Goal: Transaction & Acquisition: Purchase product/service

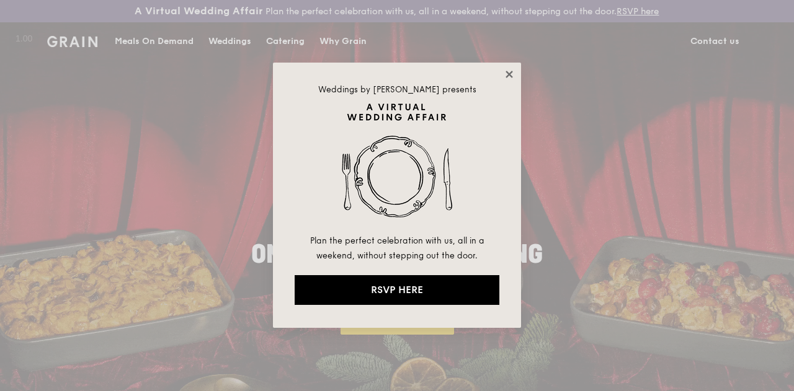
click at [509, 75] on icon at bounding box center [509, 74] width 7 height 7
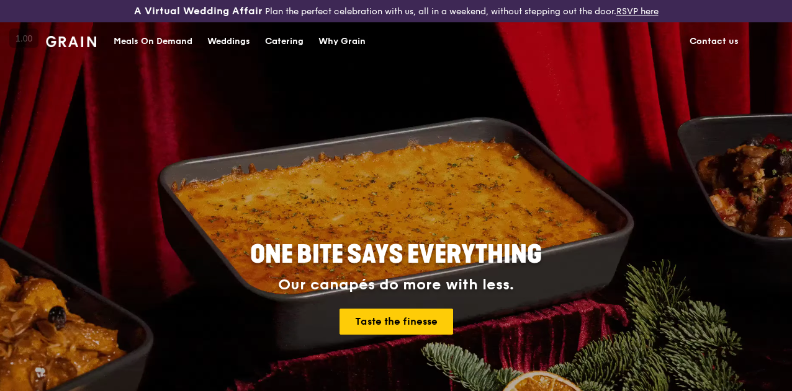
click at [169, 48] on div "Meals On Demand" at bounding box center [153, 41] width 79 height 37
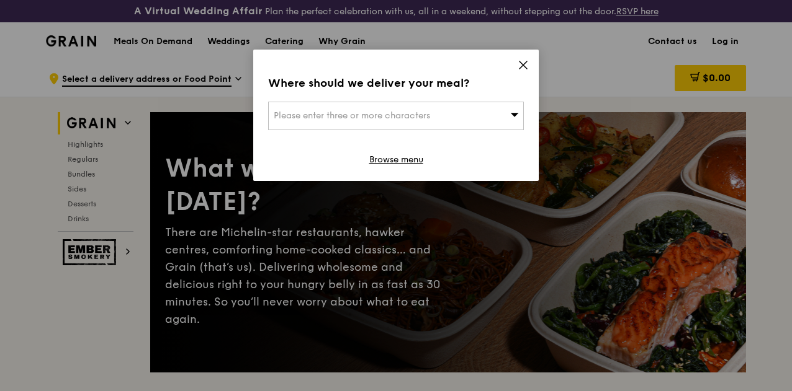
click at [388, 120] on span "Please enter three or more characters" at bounding box center [352, 115] width 156 height 11
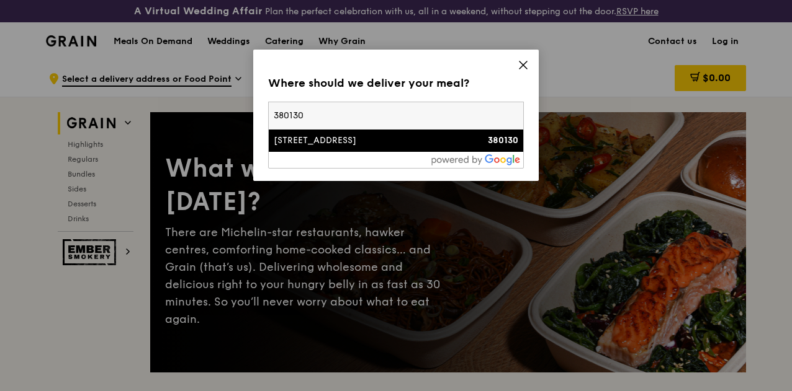
type input "380130"
click at [344, 147] on li "[STREET_ADDRESS] 380130" at bounding box center [396, 141] width 254 height 22
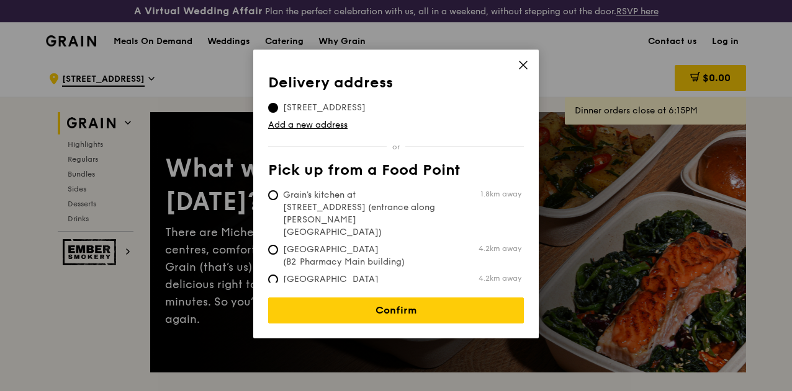
click at [349, 199] on span "Grain's kitchen at [STREET_ADDRESS] (entrance along [PERSON_NAME][GEOGRAPHIC_DA…" at bounding box center [360, 214] width 185 height 50
click at [278, 199] on input "Grain's kitchen at [STREET_ADDRESS] (entrance along [PERSON_NAME][GEOGRAPHIC_DA…" at bounding box center [273, 195] width 10 height 10
radio input "true"
click at [342, 106] on span "[STREET_ADDRESS]" at bounding box center [324, 108] width 112 height 12
click at [278, 106] on input "[STREET_ADDRESS]" at bounding box center [273, 108] width 10 height 10
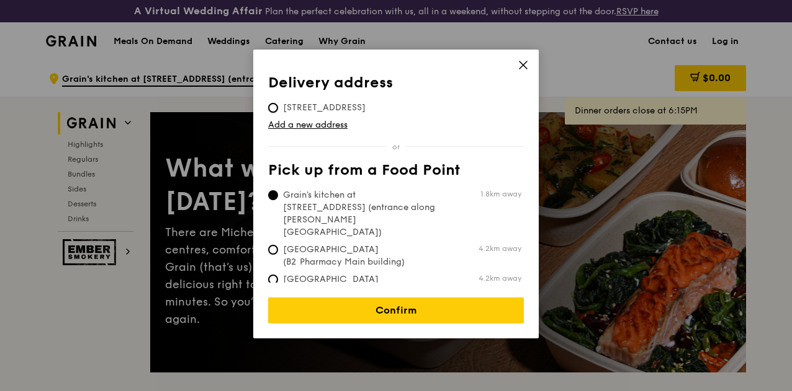
radio input "true"
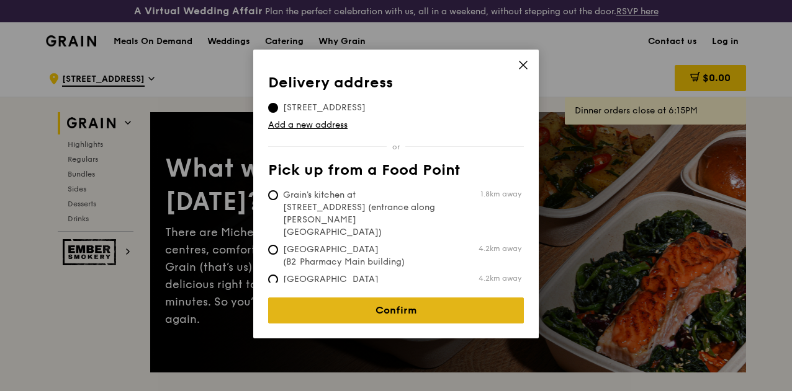
click at [376, 298] on link "Confirm" at bounding box center [396, 311] width 256 height 26
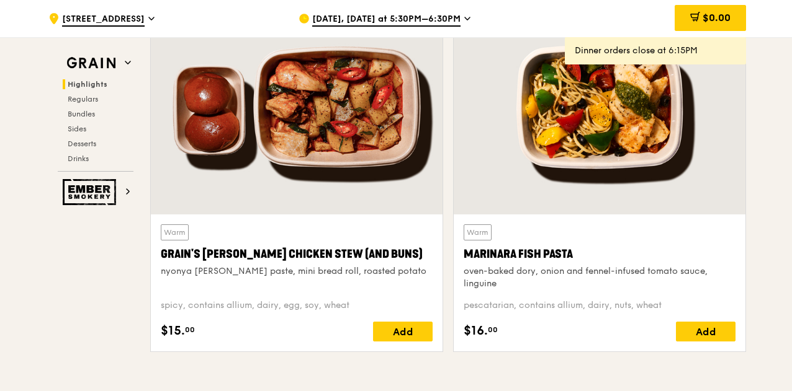
scroll to position [478, 0]
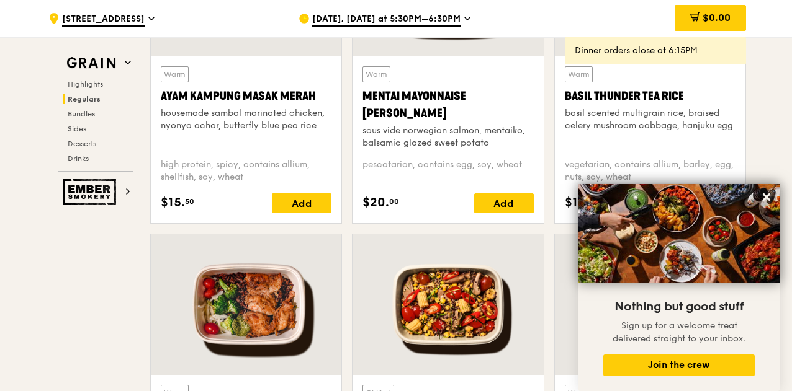
scroll to position [1260, 0]
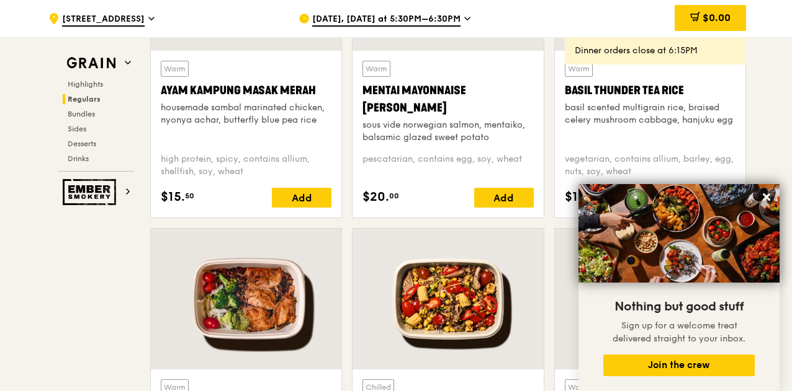
click at [392, 17] on span "[DATE], [DATE] at 5:30PM–6:30PM" at bounding box center [386, 20] width 148 height 14
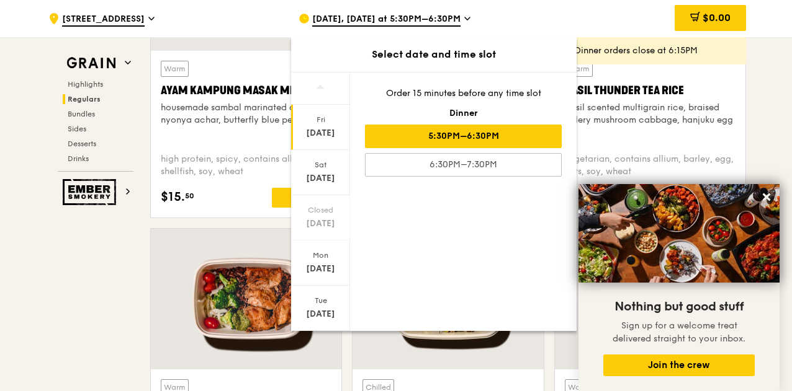
click at [749, 118] on div "Warm Basil Thunder Tea [PERSON_NAME] scented multigrain rice, braised celery mu…" at bounding box center [650, 68] width 202 height 319
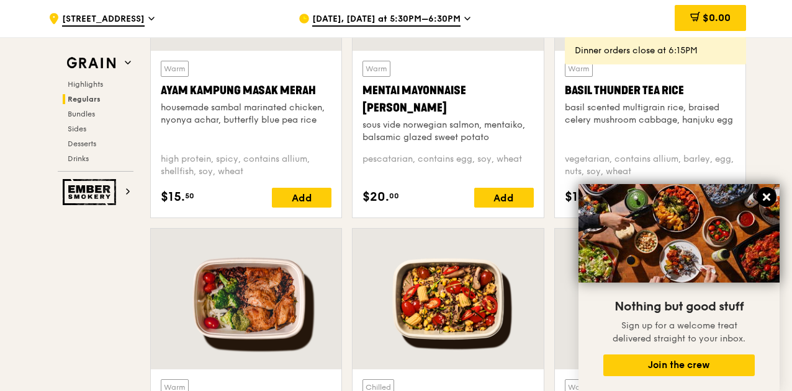
click at [767, 199] on icon at bounding box center [765, 197] width 7 height 7
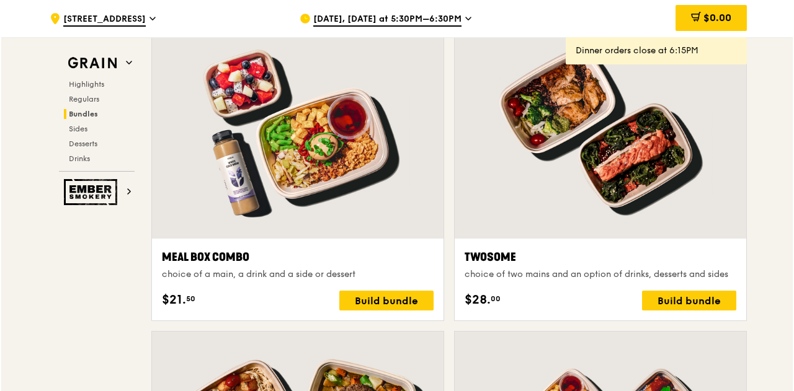
scroll to position [1885, 0]
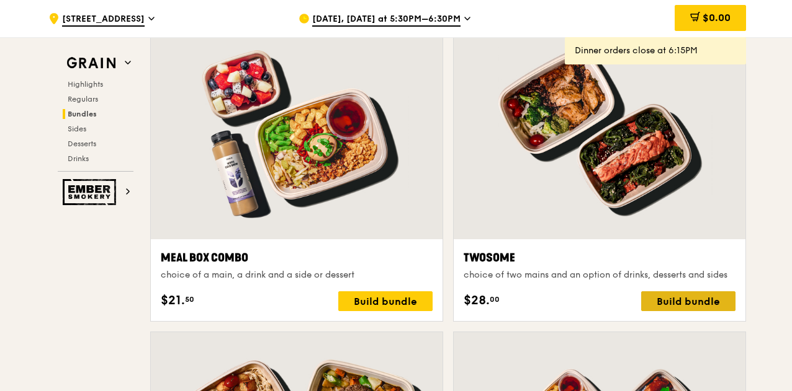
click at [668, 311] on div "Build bundle" at bounding box center [688, 302] width 94 height 20
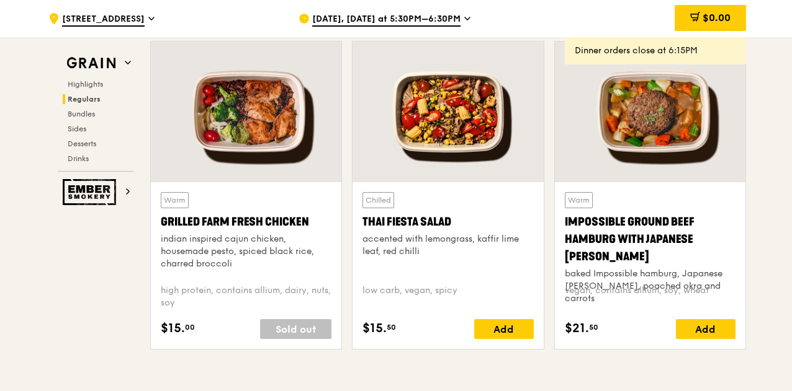
scroll to position [1447, 0]
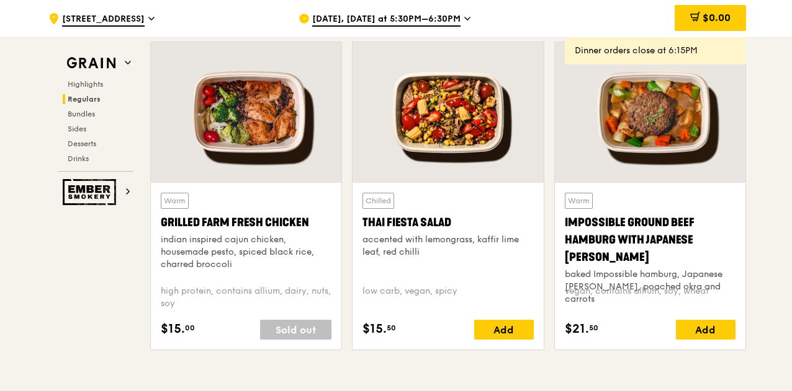
click at [460, 138] on div at bounding box center [447, 112] width 190 height 141
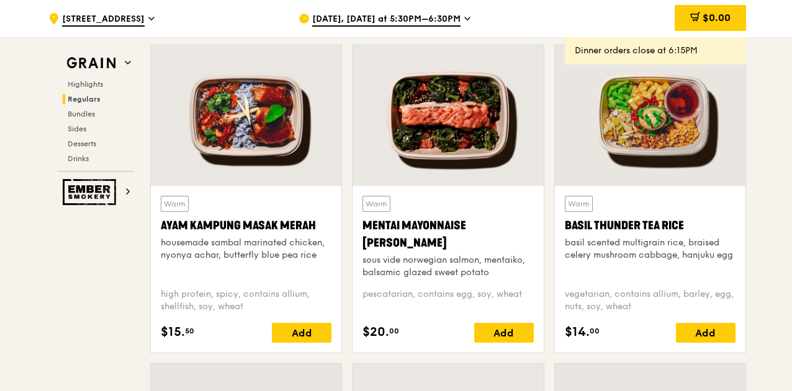
scroll to position [1141, 0]
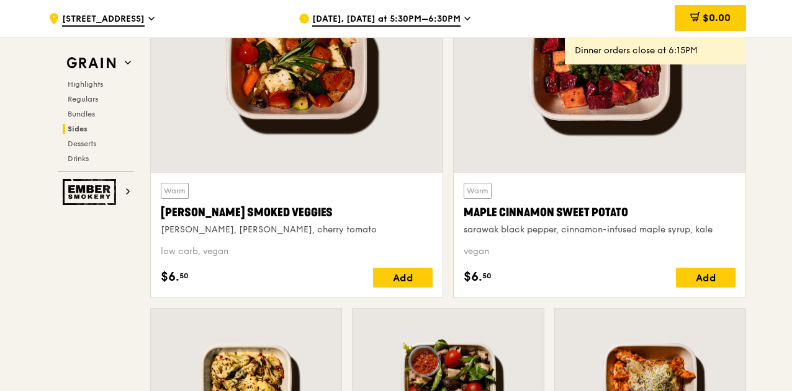
scroll to position [2929, 0]
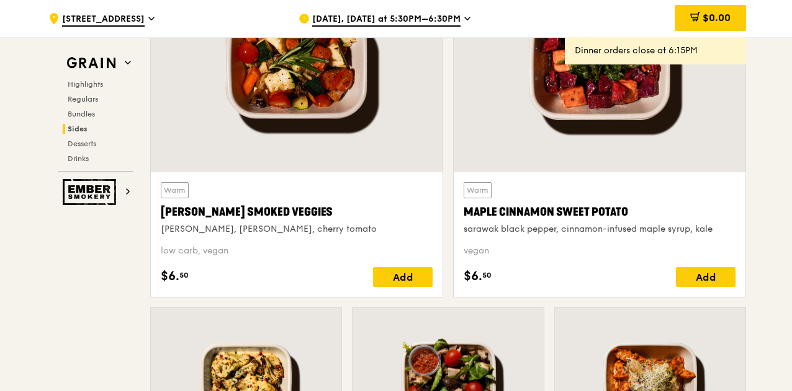
click at [305, 138] on div at bounding box center [297, 64] width 292 height 215
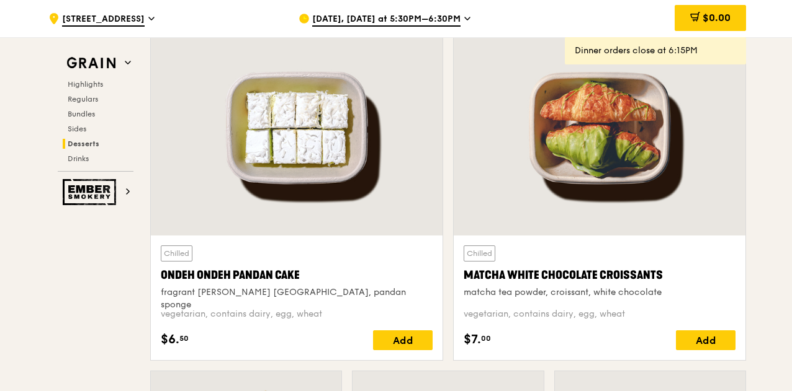
scroll to position [3638, 0]
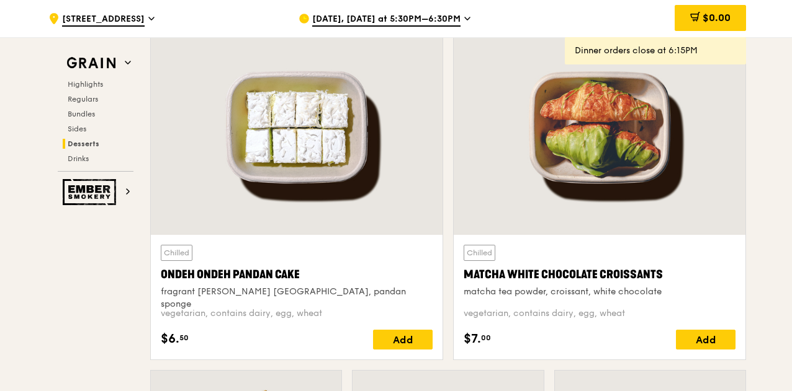
click at [306, 159] on div at bounding box center [297, 127] width 292 height 215
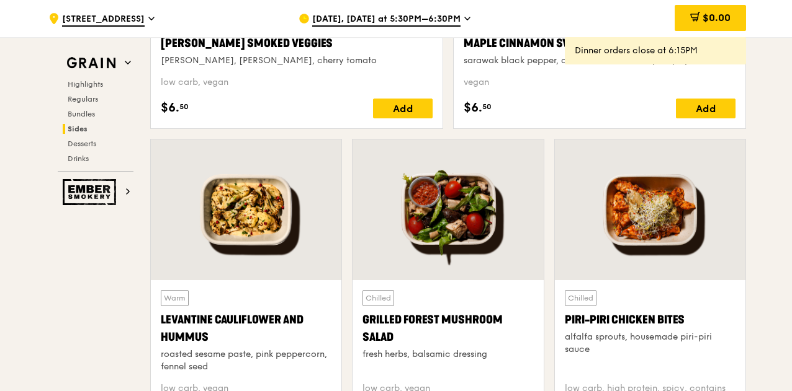
scroll to position [3097, 0]
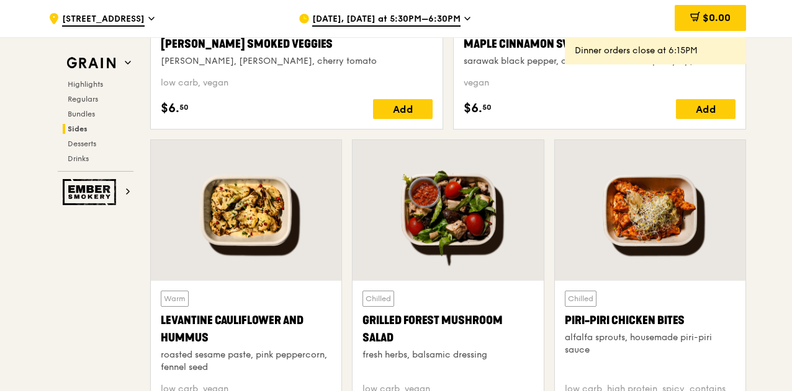
click at [101, 20] on span "[STREET_ADDRESS]" at bounding box center [103, 20] width 83 height 14
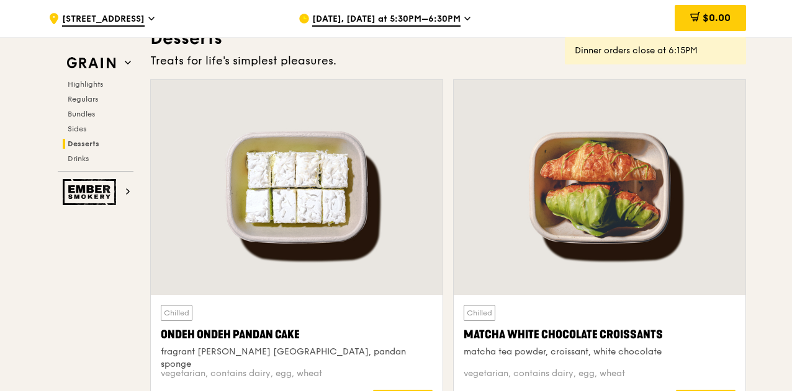
scroll to position [3672, 0]
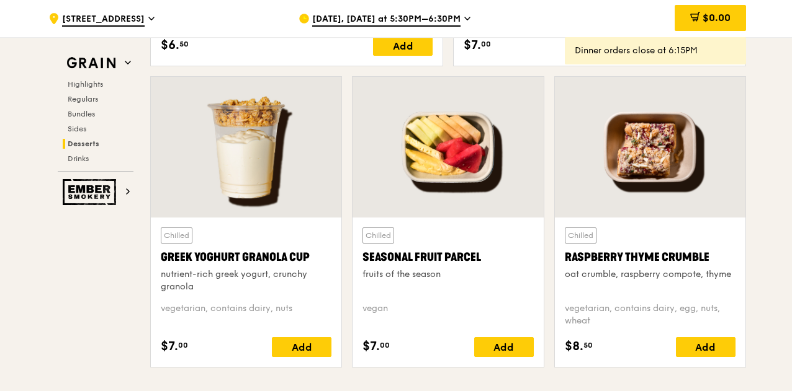
scroll to position [3944, 0]
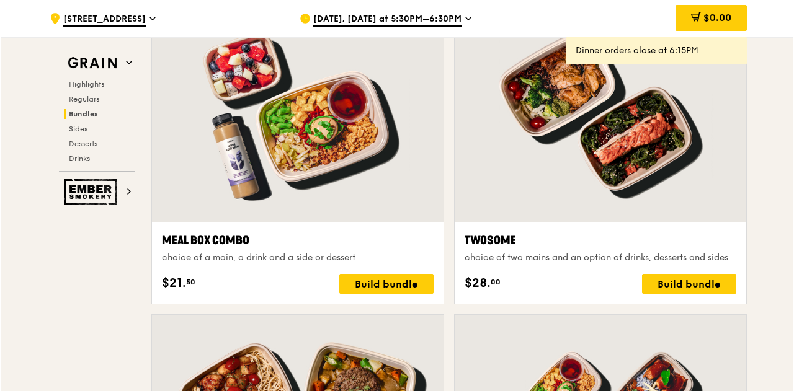
scroll to position [1887, 0]
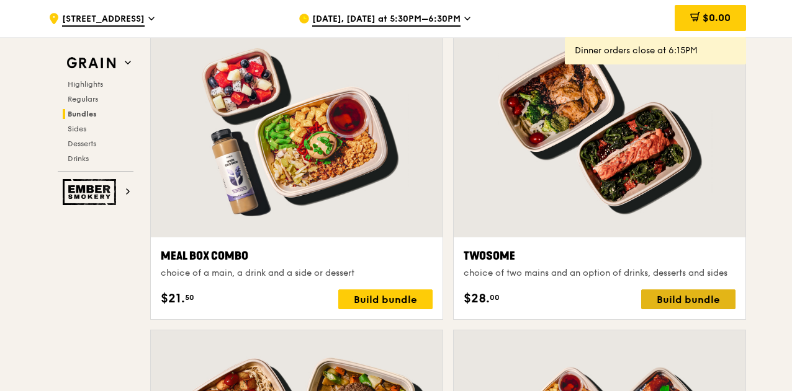
click at [662, 310] on div "Build bundle" at bounding box center [688, 300] width 94 height 20
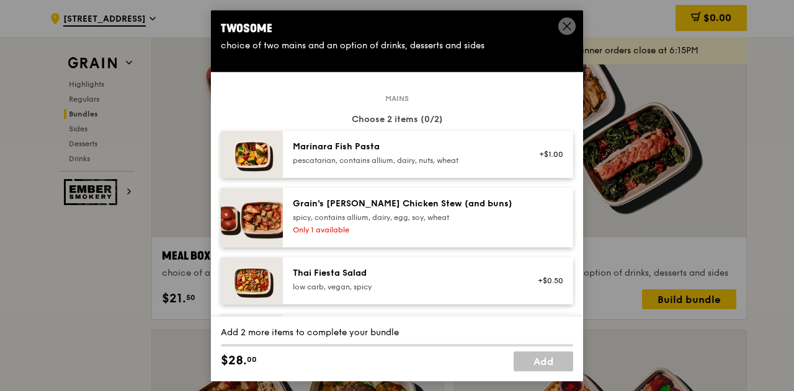
click at [446, 151] on div "Marinara Fish Pasta" at bounding box center [404, 147] width 223 height 12
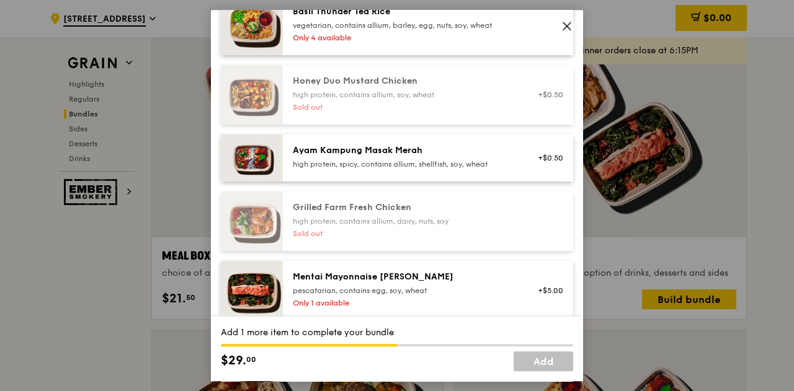
scroll to position [370, 0]
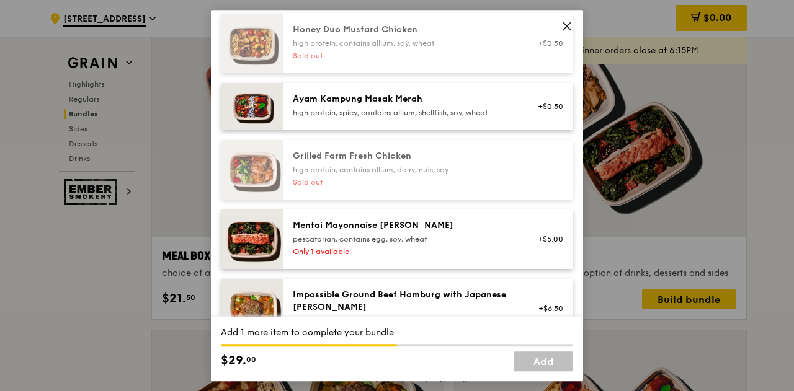
click at [421, 163] on div "Grilled Farm Fresh Chicken high protein, contains allium, dairy, nuts, soy" at bounding box center [404, 162] width 223 height 25
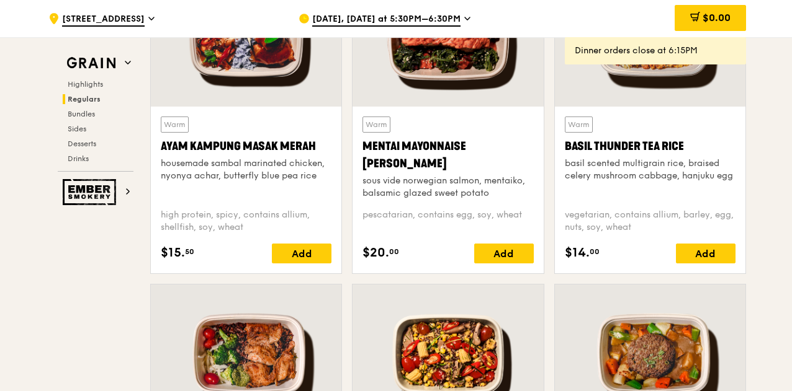
scroll to position [1115, 0]
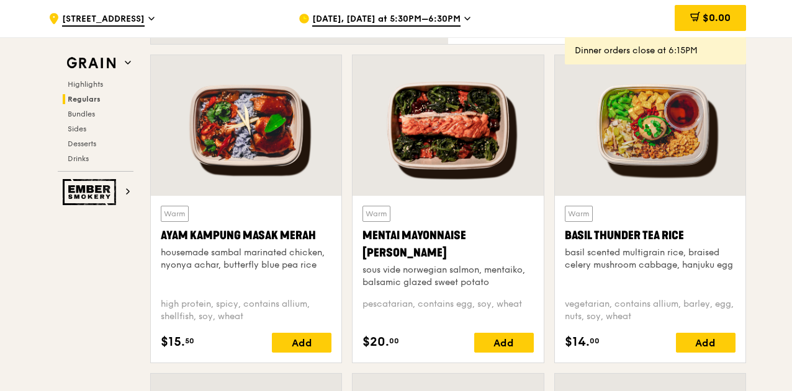
click at [467, 187] on div at bounding box center [447, 125] width 190 height 141
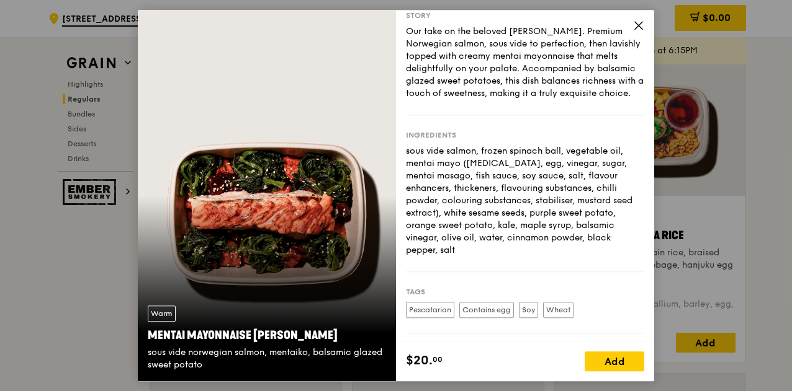
scroll to position [29, 0]
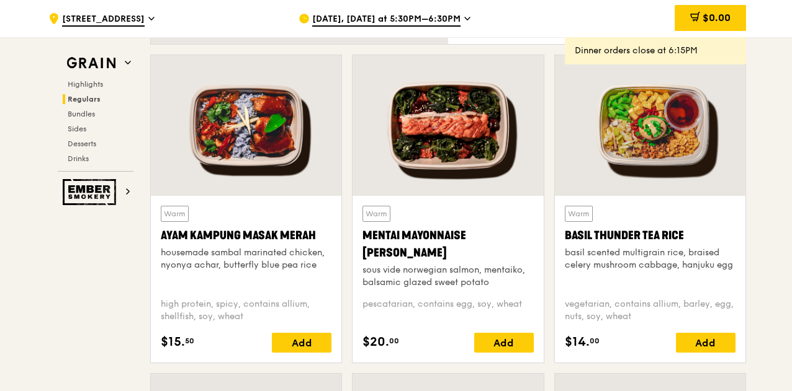
drag, startPoint x: 647, startPoint y: 154, endPoint x: 779, endPoint y: 231, distance: 152.9
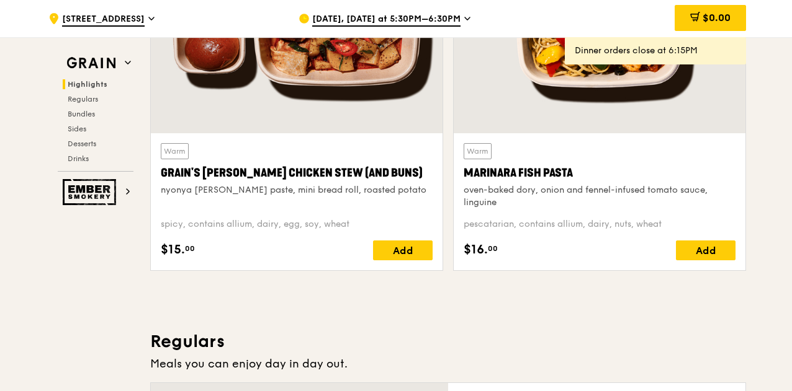
scroll to position [472, 0]
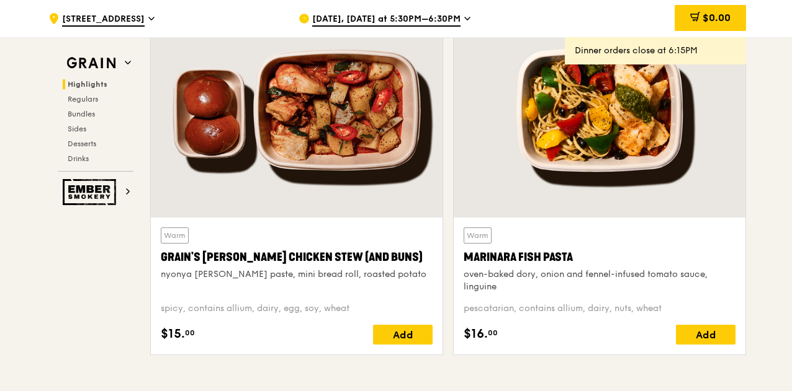
click at [245, 131] on div at bounding box center [297, 109] width 292 height 215
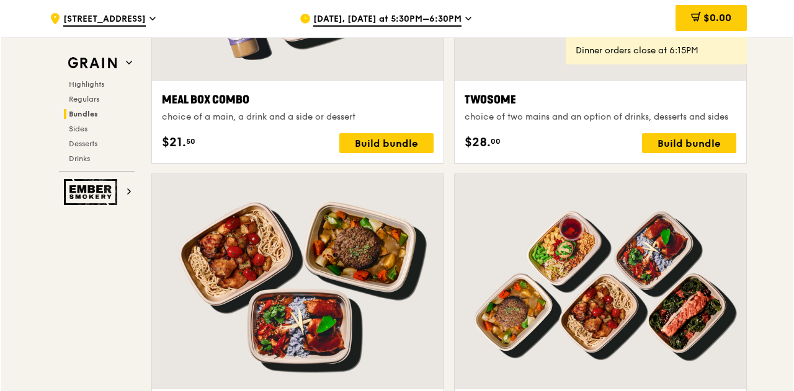
scroll to position [2045, 0]
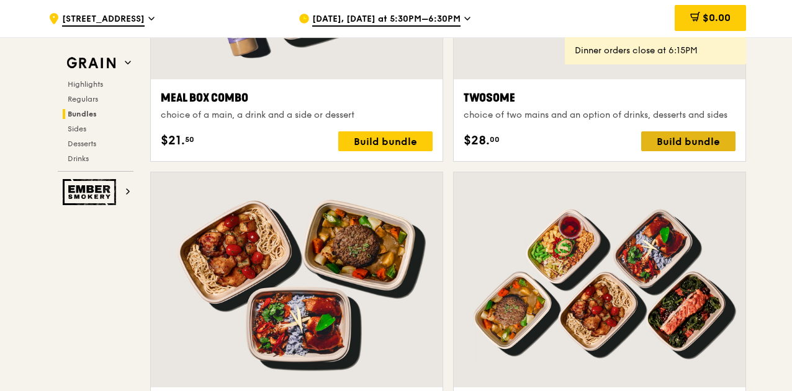
click at [671, 151] on div "Build bundle" at bounding box center [688, 142] width 94 height 20
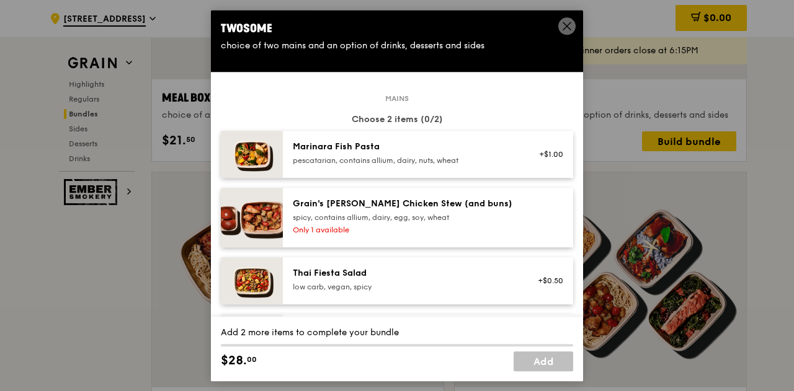
click at [422, 156] on div "pescatarian, contains allium, dairy, nuts, wheat" at bounding box center [404, 161] width 223 height 10
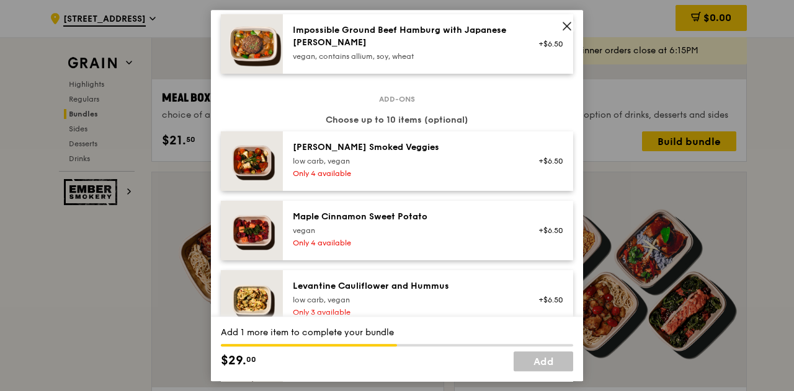
scroll to position [653, 0]
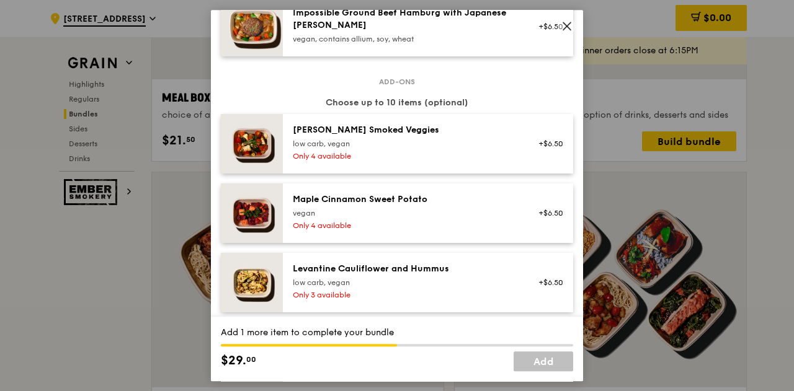
click at [424, 132] on div "[PERSON_NAME] Smoked Veggies" at bounding box center [404, 130] width 223 height 12
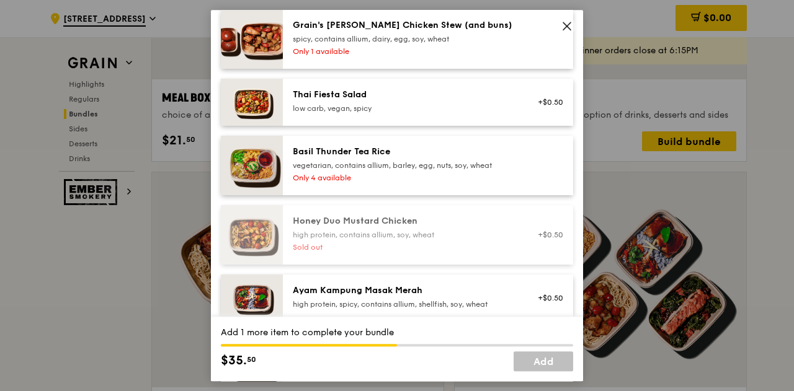
scroll to position [177, 0]
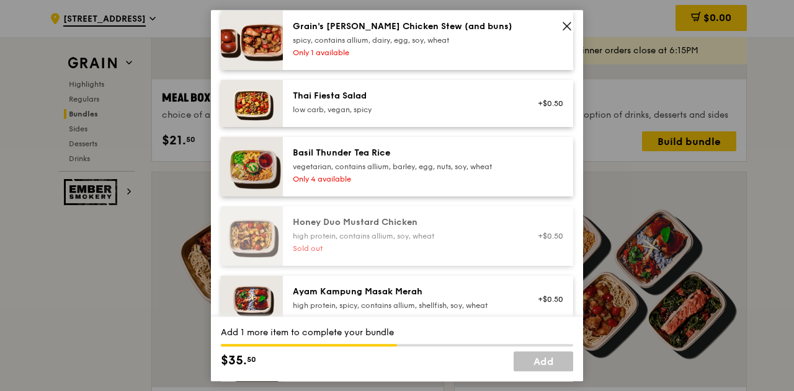
click at [457, 56] on div "Only 1 available" at bounding box center [404, 53] width 223 height 10
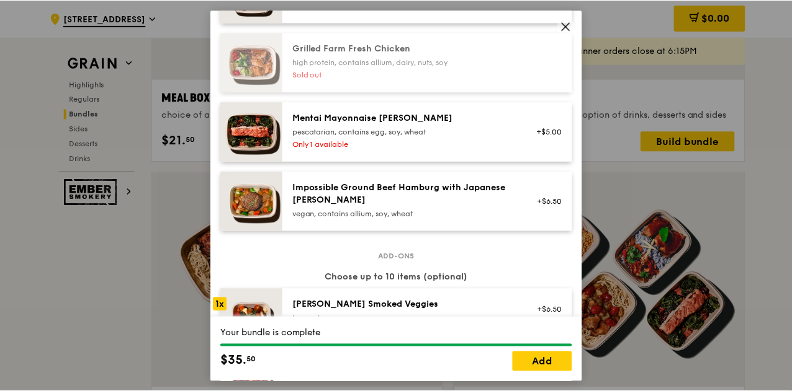
scroll to position [479, 0]
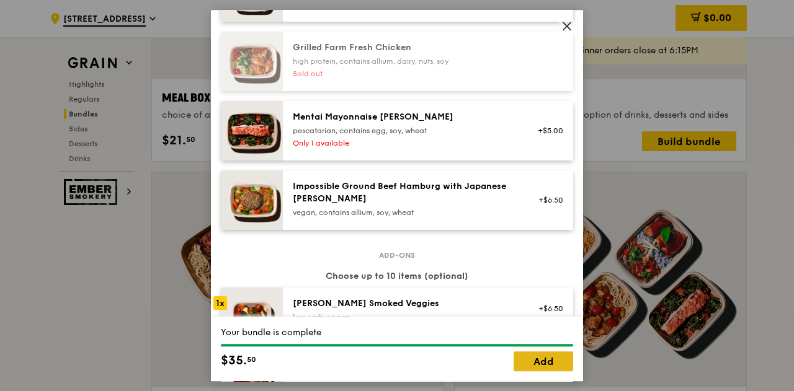
click at [527, 365] on link "Add" at bounding box center [544, 362] width 60 height 20
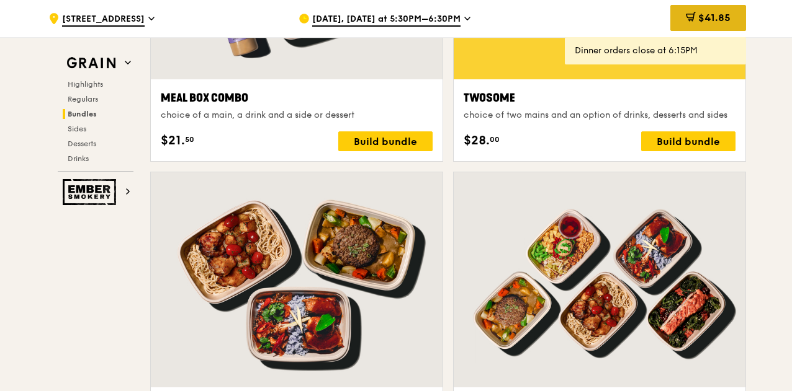
click at [679, 22] on div "$41.85" at bounding box center [708, 18] width 76 height 26
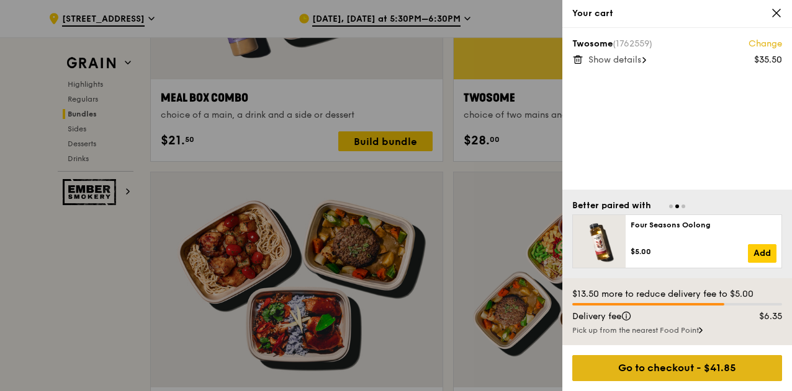
click at [652, 363] on div "Go to checkout - $41.85" at bounding box center [677, 368] width 210 height 26
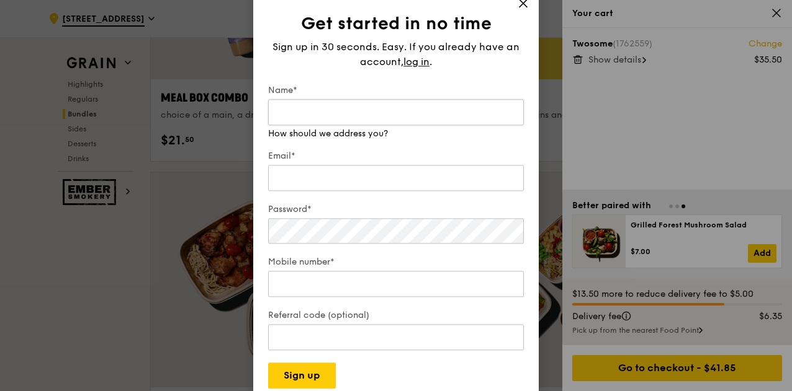
click at [362, 110] on input "Name*" at bounding box center [396, 112] width 256 height 26
type input "K"
type input "Poh Kah"
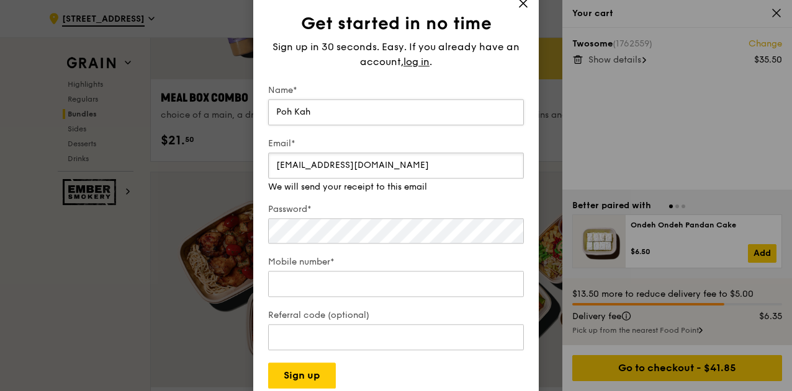
type input "[EMAIL_ADDRESS][DOMAIN_NAME]"
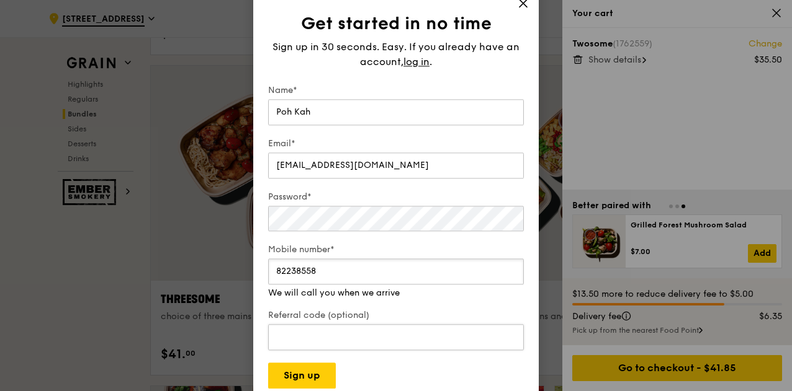
scroll to position [2153, 0]
type input "82238558"
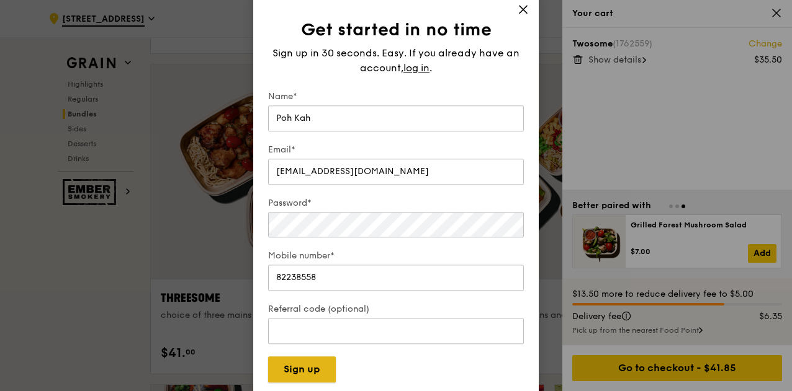
click at [293, 381] on button "Sign up" at bounding box center [302, 370] width 68 height 26
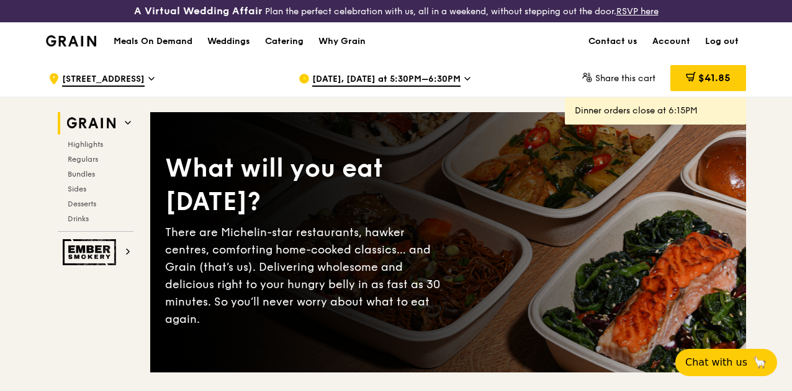
click at [691, 80] on icon at bounding box center [691, 76] width 7 height 7
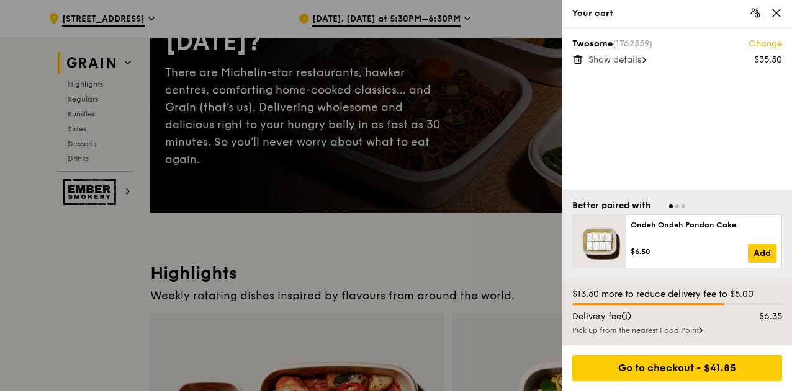
scroll to position [166, 0]
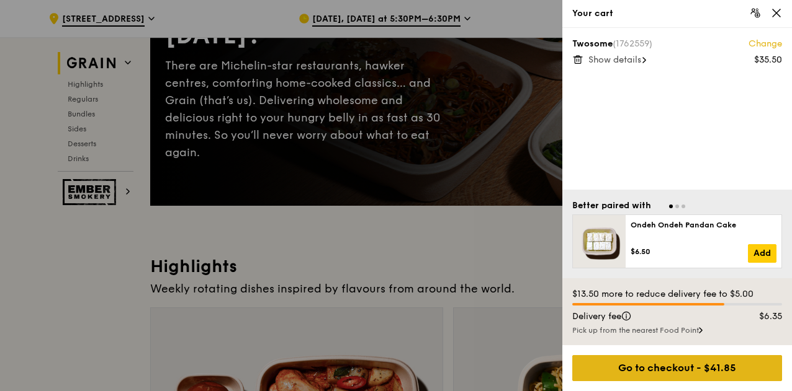
click at [695, 365] on div "Go to checkout - $41.85" at bounding box center [677, 368] width 210 height 26
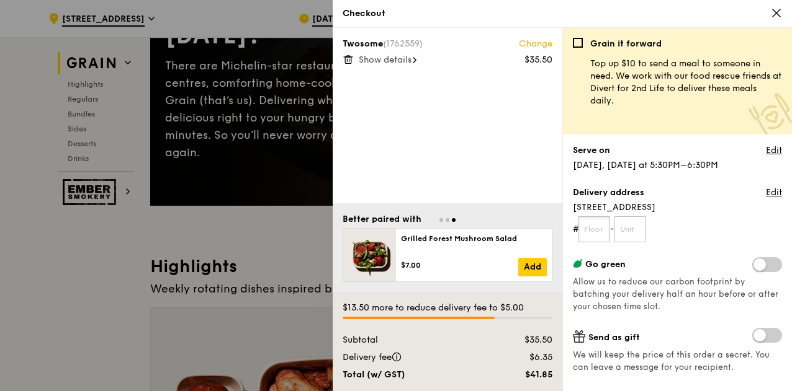
click at [596, 230] on input "text" at bounding box center [594, 230] width 32 height 26
click at [767, 153] on link "Edit" at bounding box center [774, 151] width 16 height 12
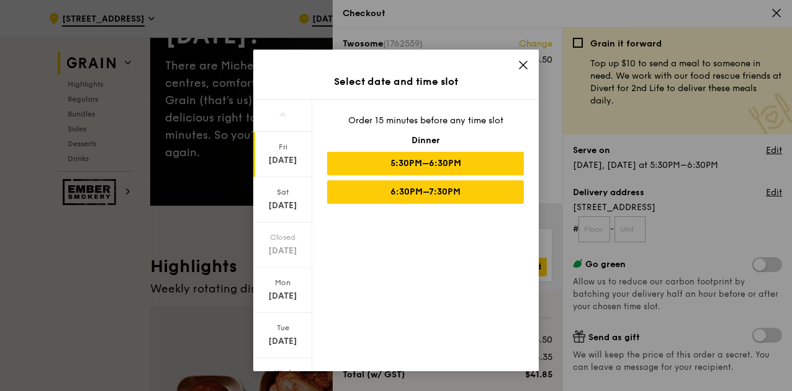
click at [457, 197] on div "6:30PM–7:30PM" at bounding box center [425, 193] width 197 height 24
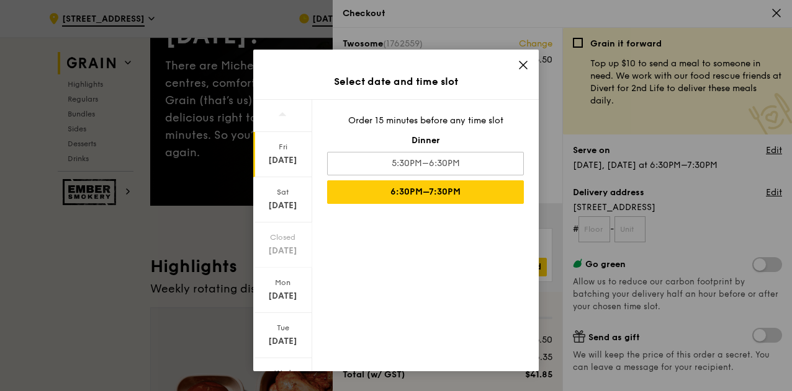
click at [664, 197] on div "Select date and time slot Fri Sep 19 Sat Sep 20 Closed Sep 21 Mon Sep 22 Tue Se…" at bounding box center [396, 195] width 792 height 391
click at [519, 69] on icon at bounding box center [522, 65] width 11 height 11
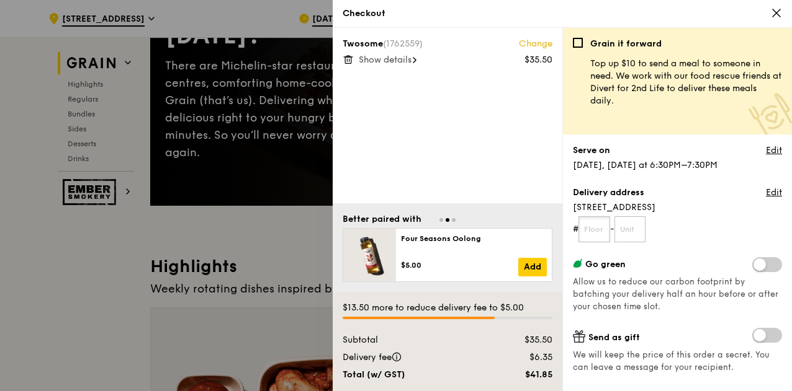
click at [592, 230] on input "text" at bounding box center [594, 230] width 32 height 26
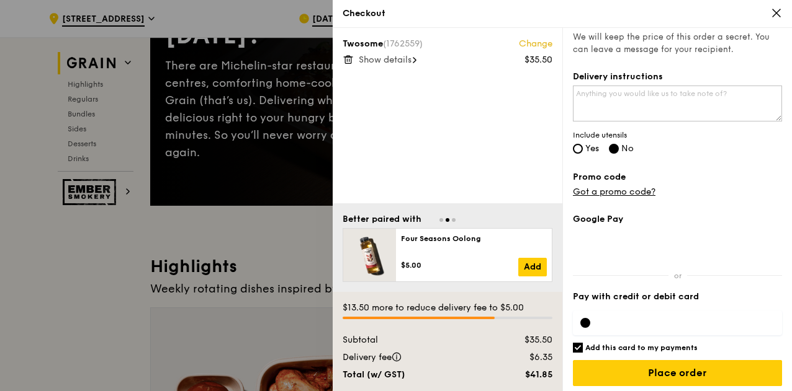
scroll to position [321, 0]
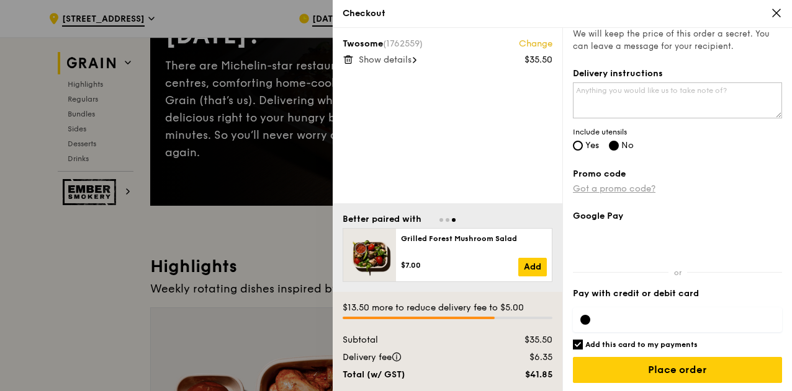
click at [618, 193] on div "Promo code Got a promo code?" at bounding box center [677, 181] width 209 height 27
click at [632, 192] on link "Got a promo code?" at bounding box center [614, 189] width 83 height 11
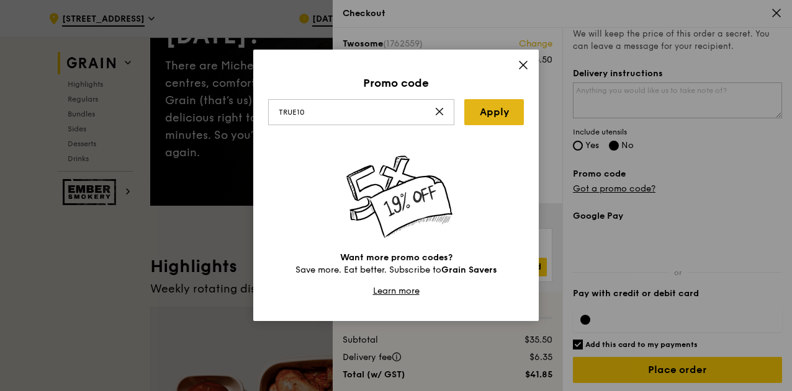
type input "TRUE10"
click at [484, 111] on link "Apply" at bounding box center [494, 112] width 60 height 26
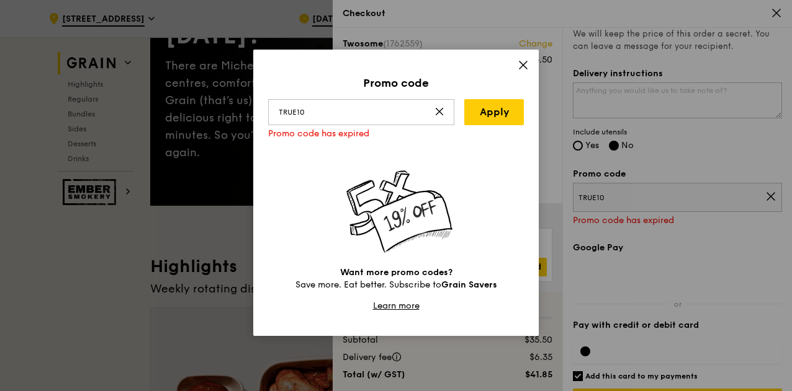
click at [521, 69] on icon at bounding box center [522, 65] width 11 height 11
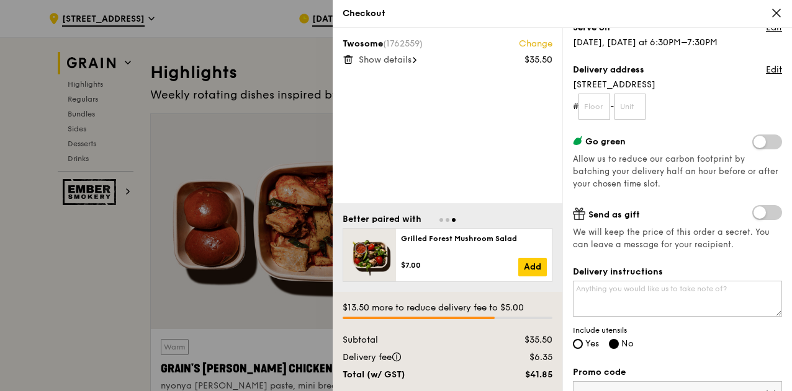
scroll to position [123, 0]
click at [596, 106] on input "text" at bounding box center [594, 107] width 32 height 26
type input "16"
type input "303"
click at [691, 207] on label "Send as gift" at bounding box center [677, 213] width 209 height 16
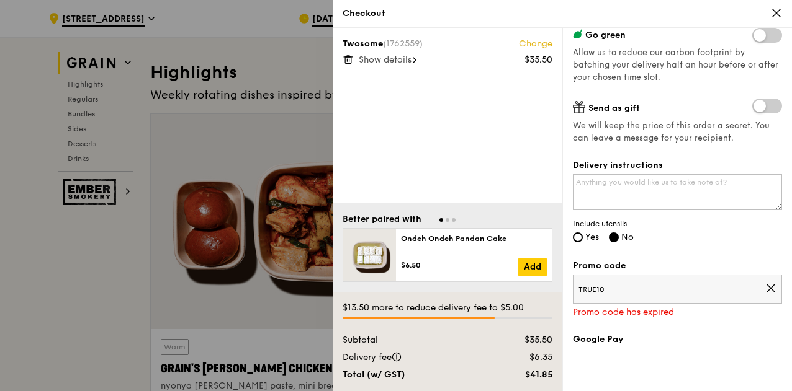
scroll to position [230, 0]
click at [765, 285] on icon at bounding box center [770, 288] width 11 height 11
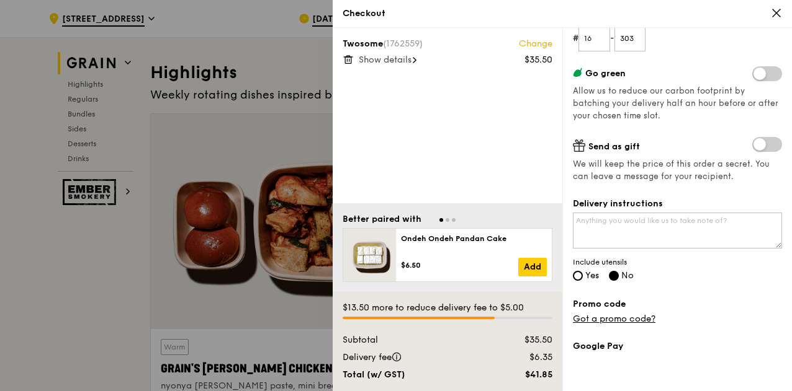
scroll to position [321, 0]
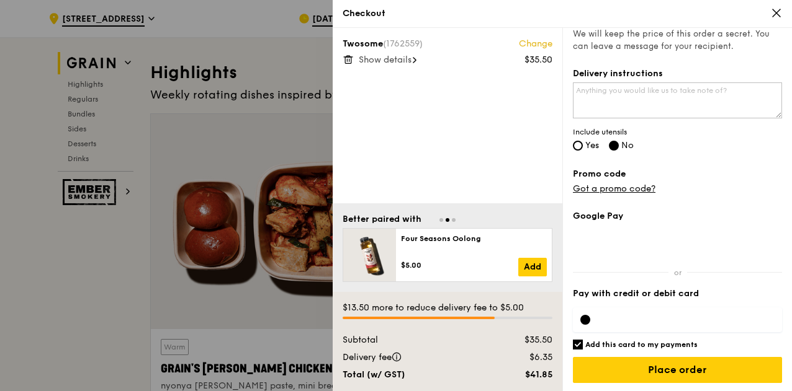
click at [579, 343] on input "Add this card to my payments" at bounding box center [578, 345] width 10 height 10
checkbox input "false"
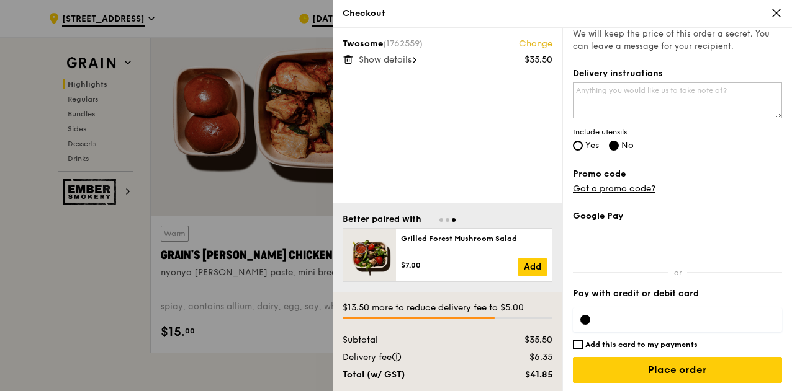
scroll to position [475, 0]
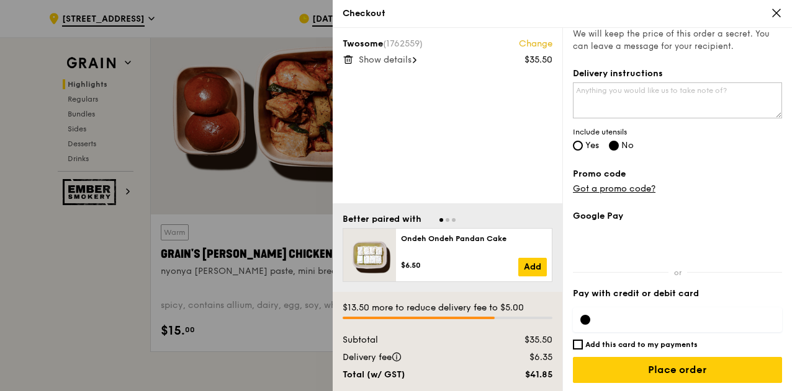
click at [643, 257] on div "Google Pay Pay with credit or debit card Add this card to my payments $13.50 mo…" at bounding box center [677, 301] width 209 height 183
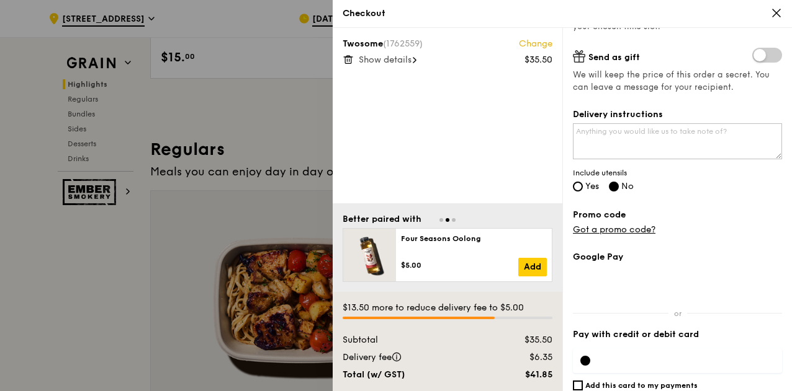
scroll to position [321, 0]
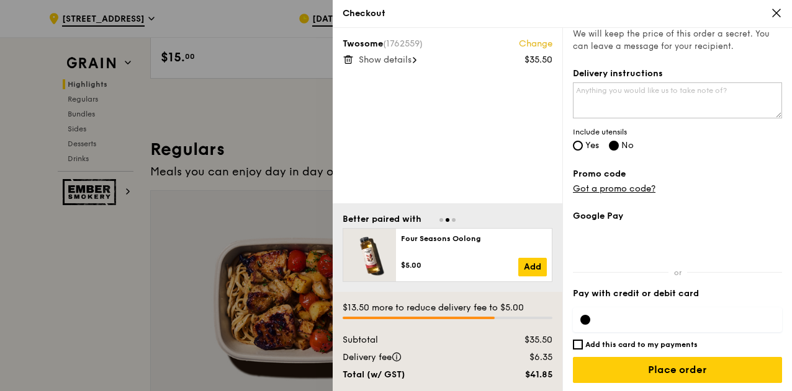
click at [622, 312] on div at bounding box center [677, 320] width 209 height 25
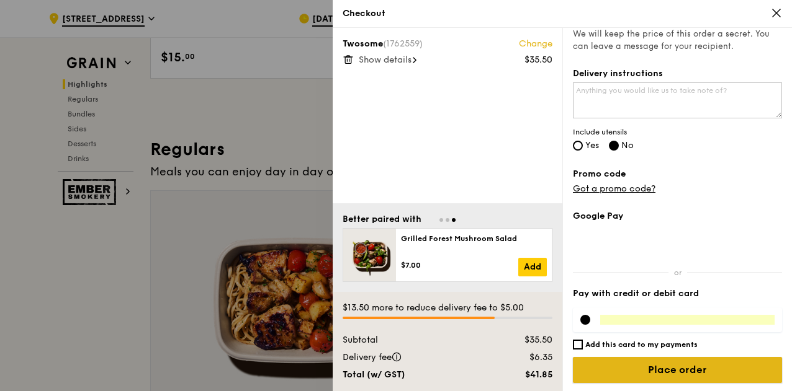
click at [650, 367] on input "Place order" at bounding box center [677, 370] width 209 height 26
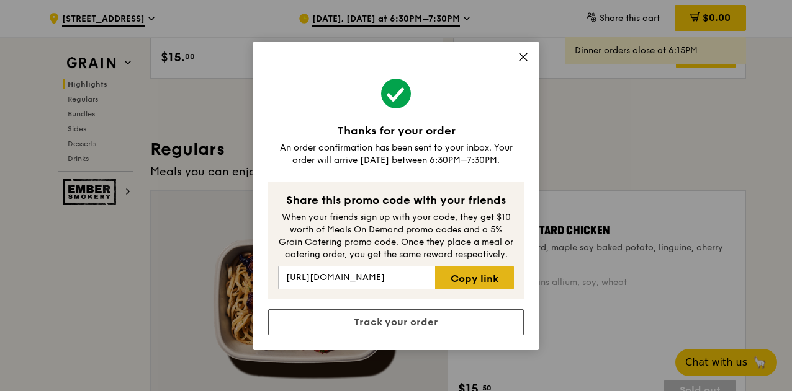
click at [463, 280] on link "Copy link" at bounding box center [474, 278] width 79 height 24
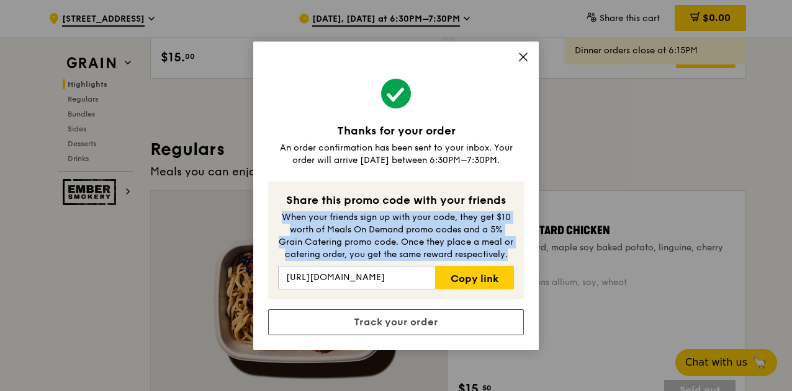
drag, startPoint x: 275, startPoint y: 210, endPoint x: 509, endPoint y: 256, distance: 238.9
click at [509, 256] on div "Share this promo code with your friends When your friends sign up with your cod…" at bounding box center [396, 241] width 256 height 118
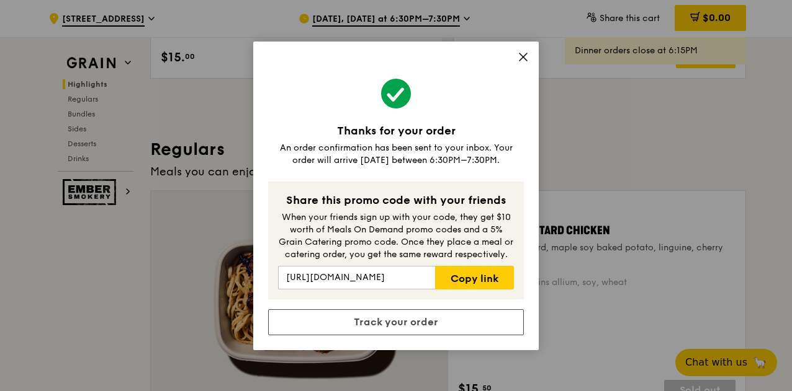
click at [731, 143] on div "Thanks for your order An order confirmation has been sent to your inbox. Your o…" at bounding box center [396, 195] width 792 height 391
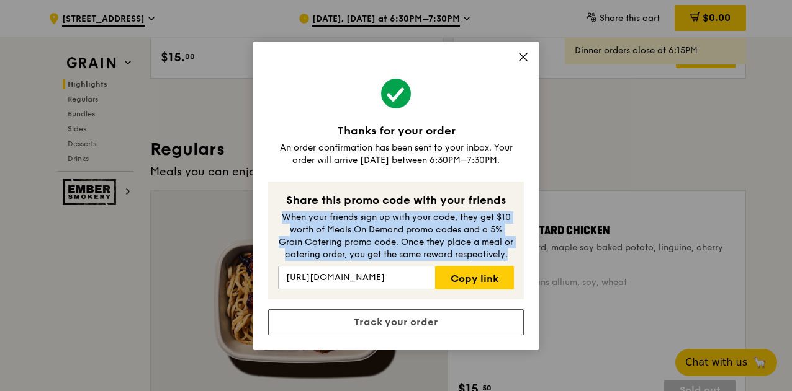
drag, startPoint x: 511, startPoint y: 256, endPoint x: 282, endPoint y: 215, distance: 232.4
click at [282, 215] on div "When your friends sign up with your code, they get $10 worth of Meals On Demand…" at bounding box center [396, 237] width 236 height 50
copy div "When your friends sign up with your code, they get $10 worth of Meals On Demand…"
